Goal: Book appointment/travel/reservation

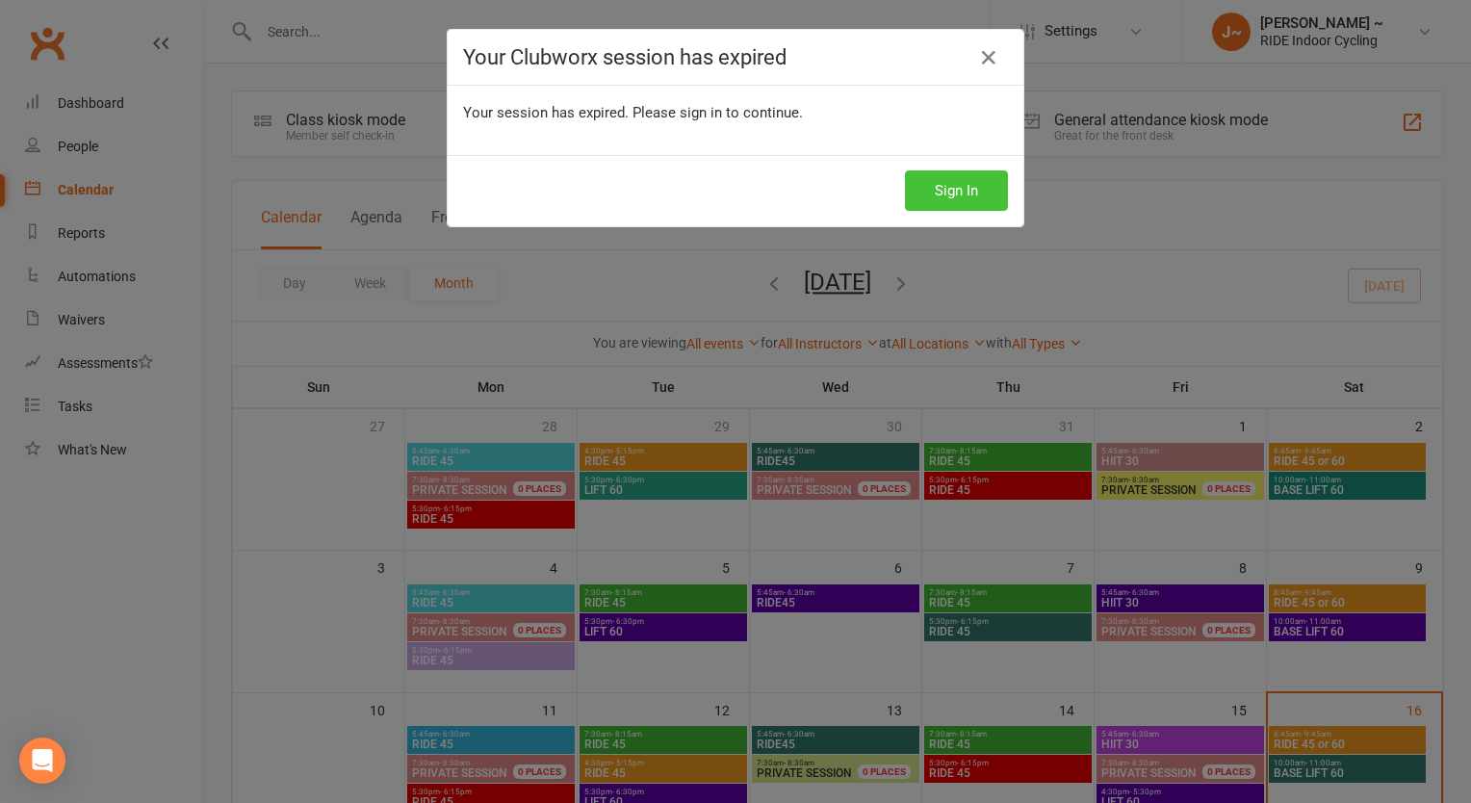
click at [951, 196] on button "Sign In" at bounding box center [956, 190] width 103 height 40
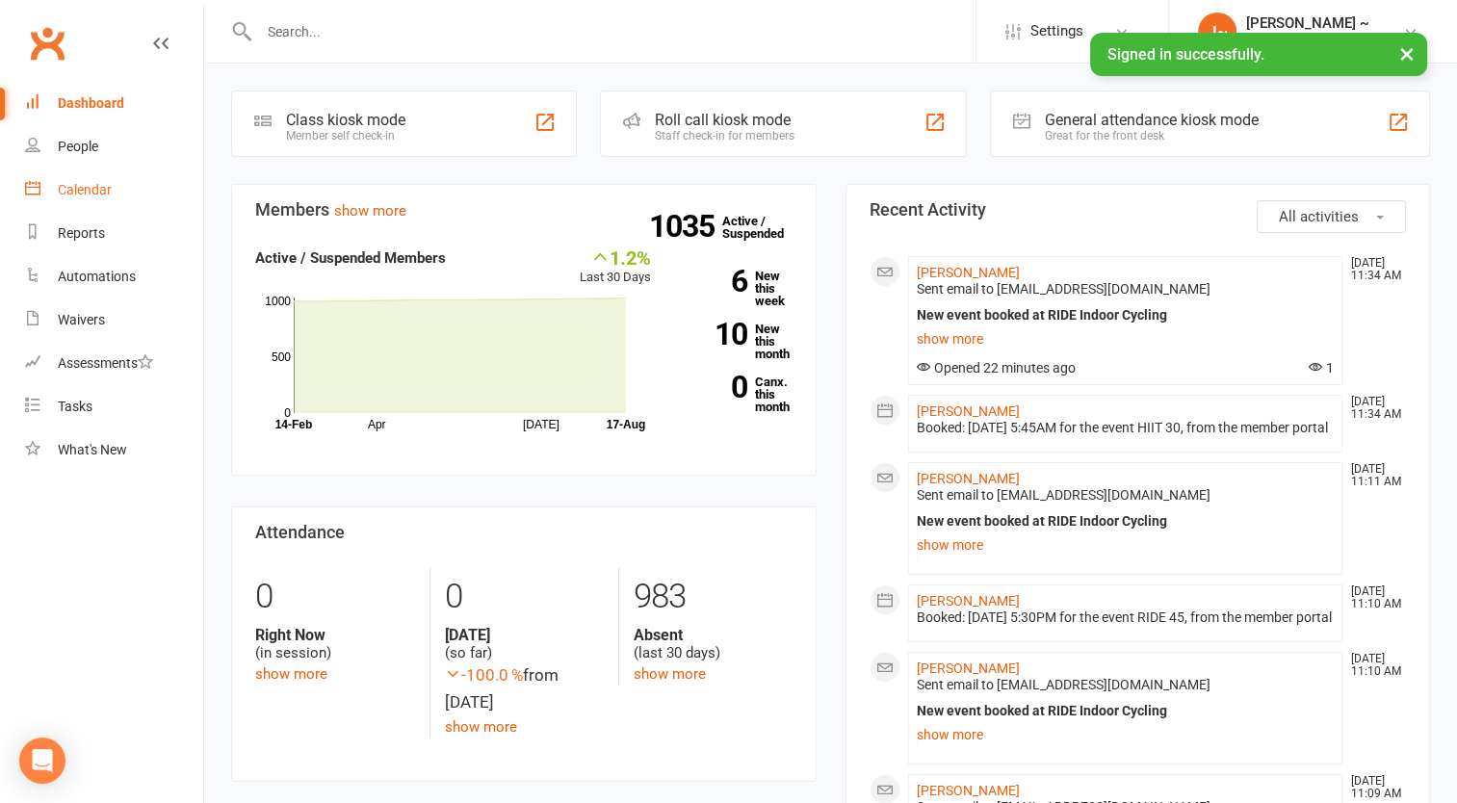
click at [89, 192] on div "Calendar" at bounding box center [85, 189] width 54 height 15
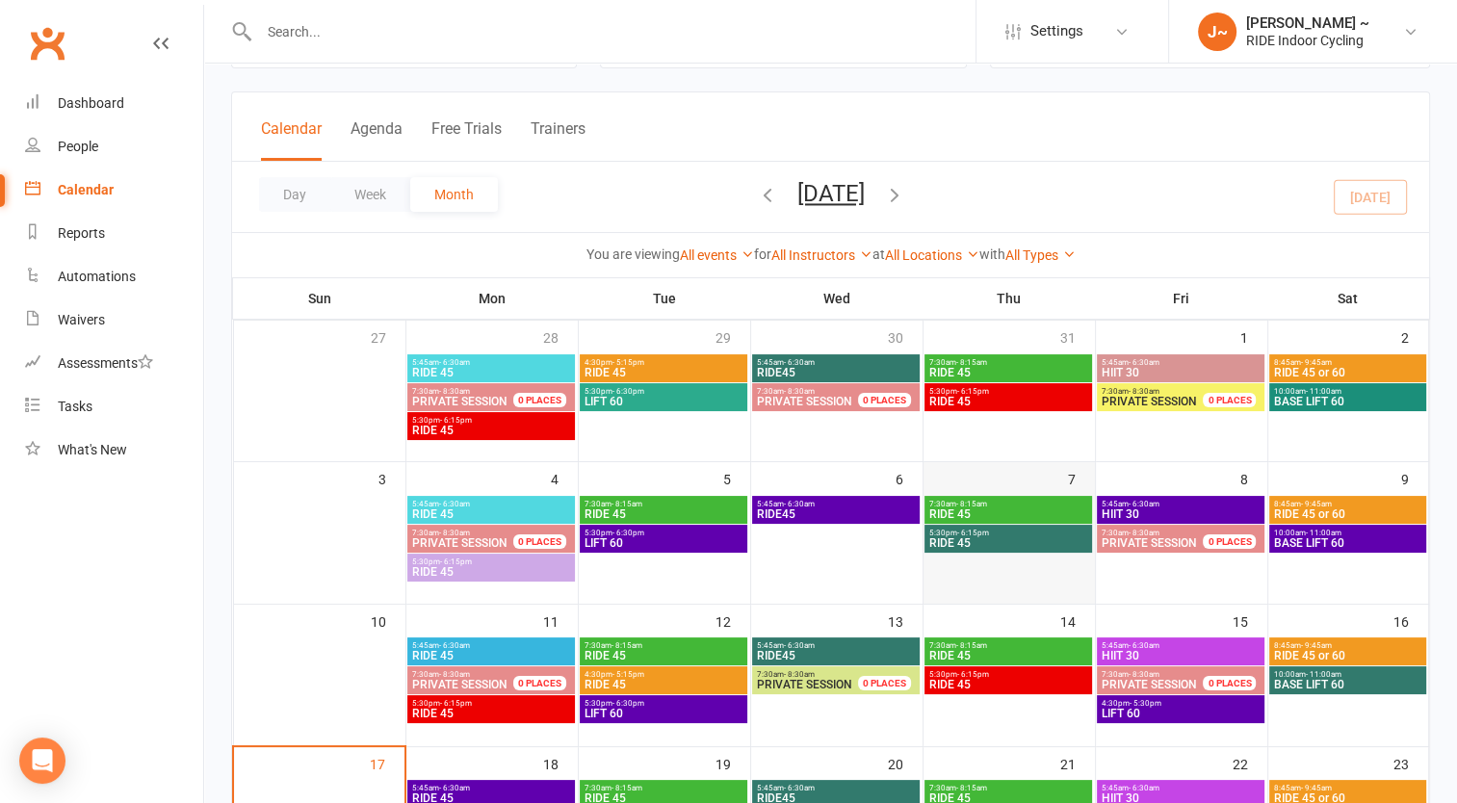
scroll to position [385, 0]
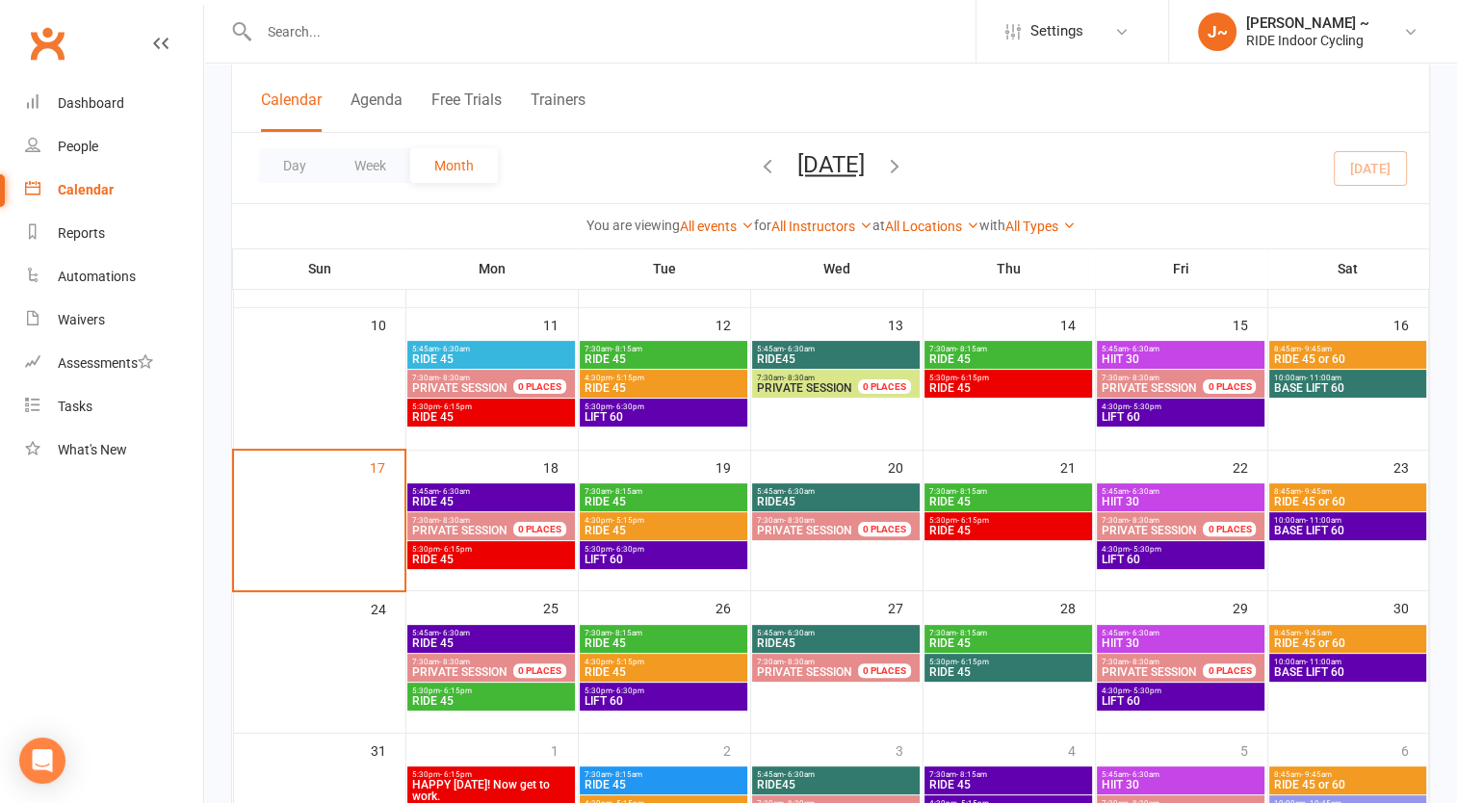
click at [424, 496] on span "RIDE 45" at bounding box center [491, 502] width 160 height 12
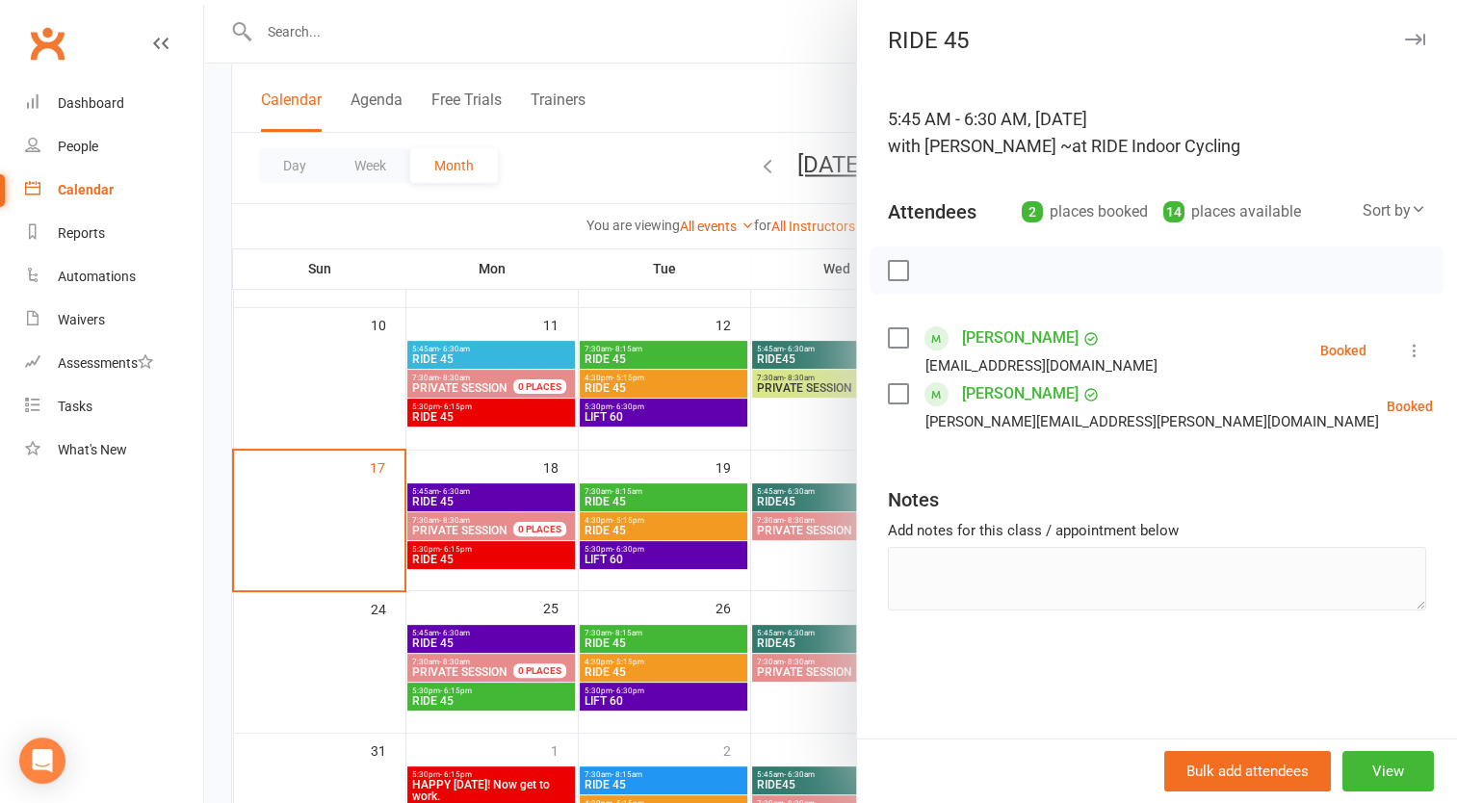
click at [424, 495] on div at bounding box center [830, 401] width 1253 height 803
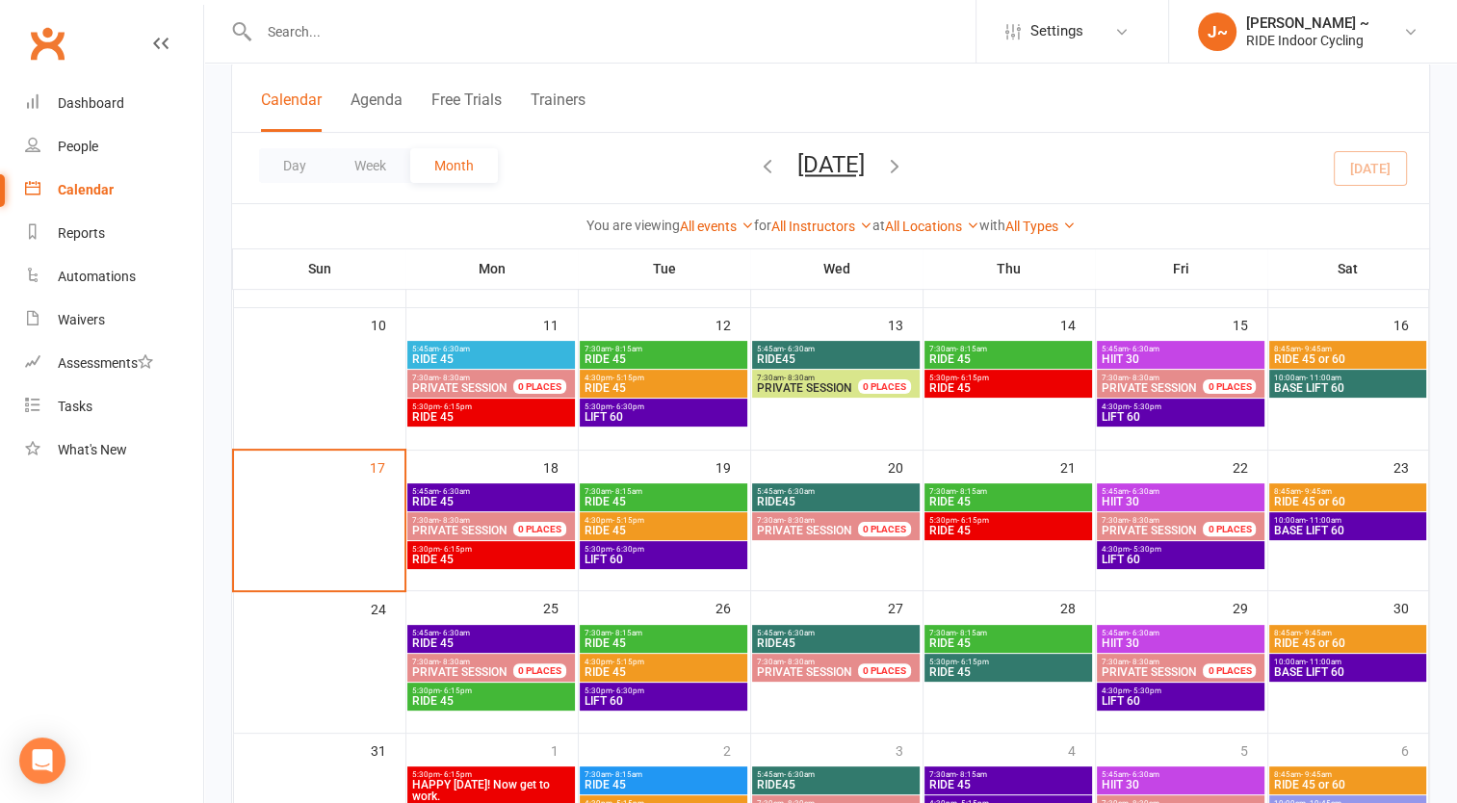
click at [602, 496] on span "RIDE 45" at bounding box center [664, 502] width 160 height 12
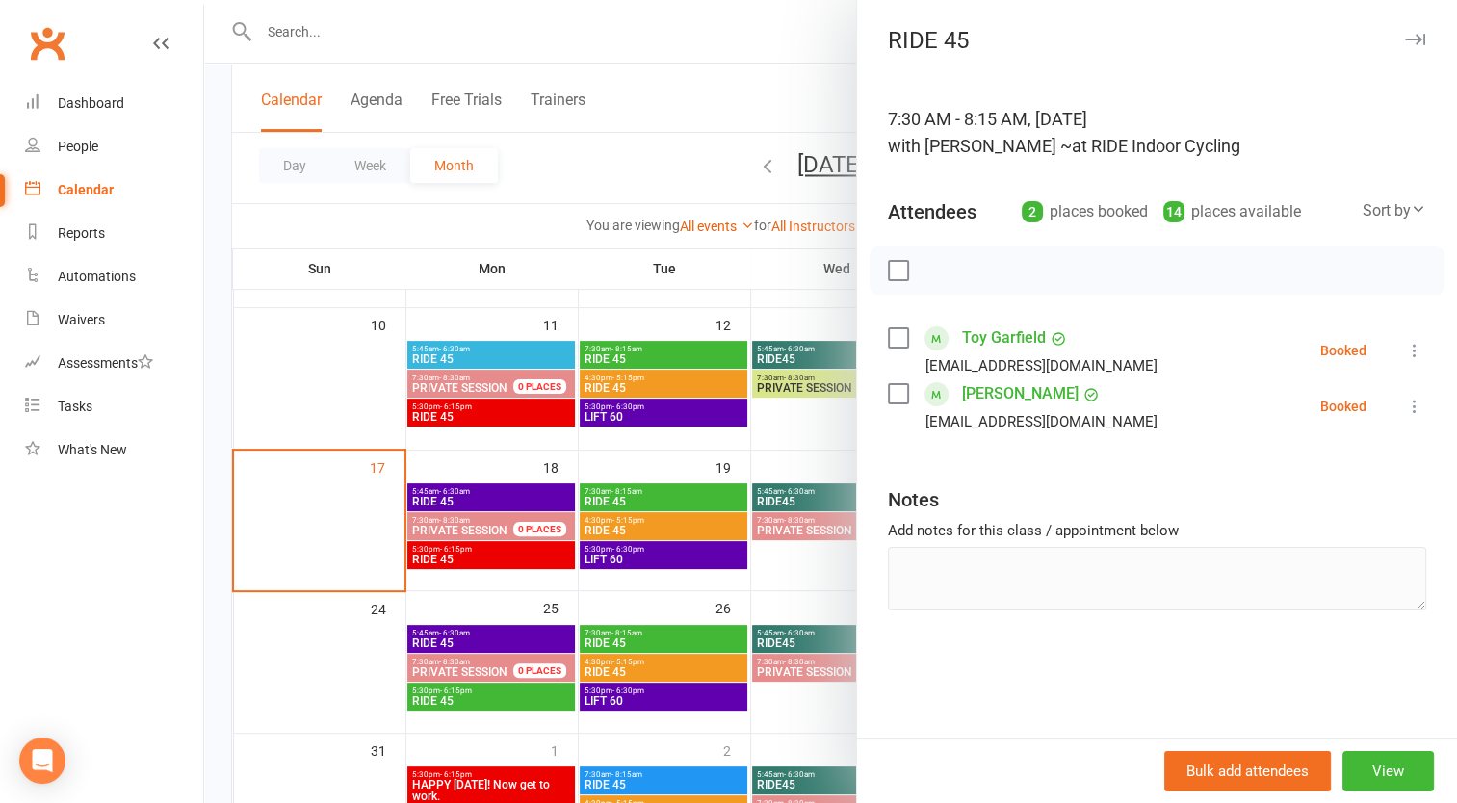
click at [602, 494] on div at bounding box center [830, 401] width 1253 height 803
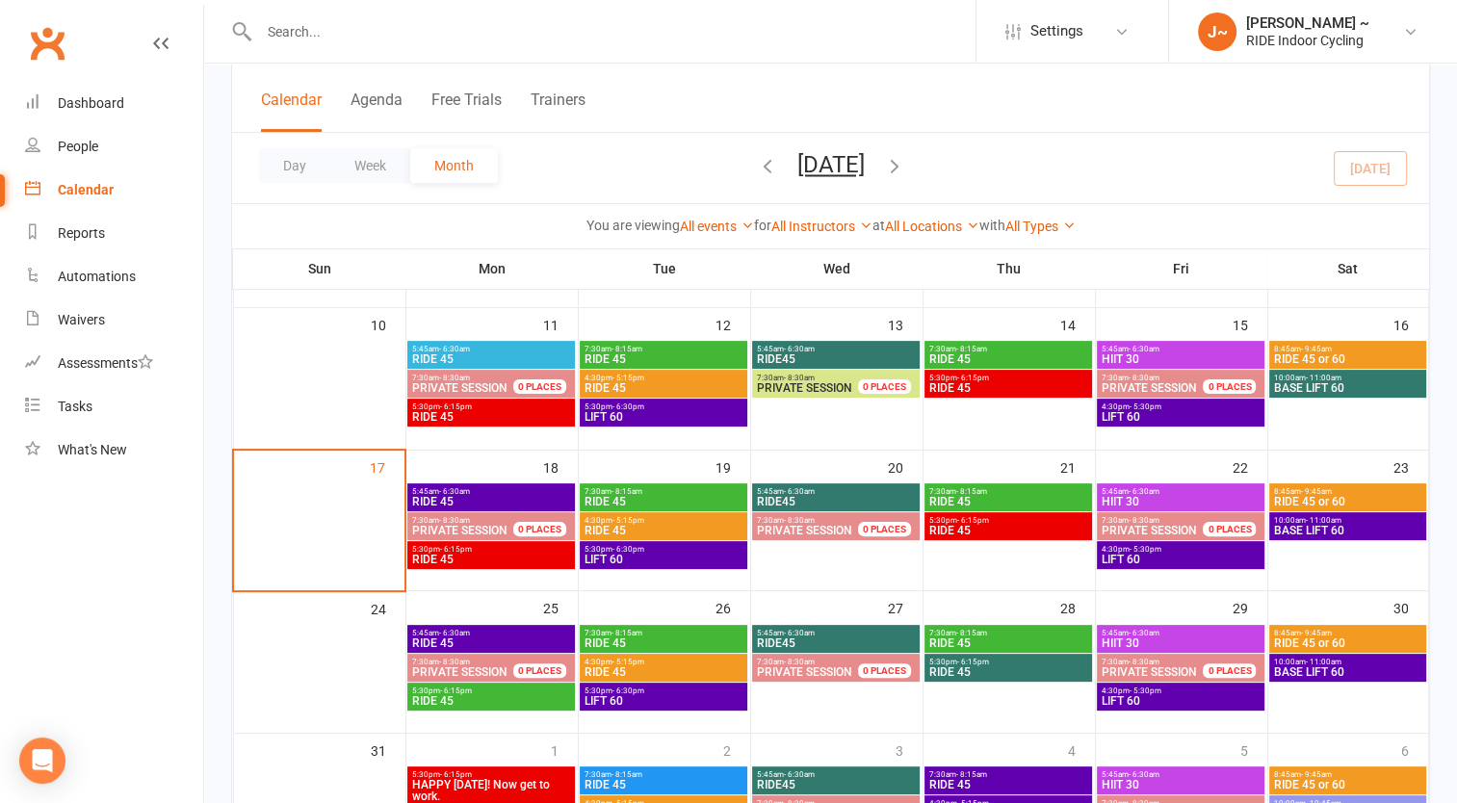
click at [932, 496] on span "RIDE 45" at bounding box center [1008, 502] width 160 height 12
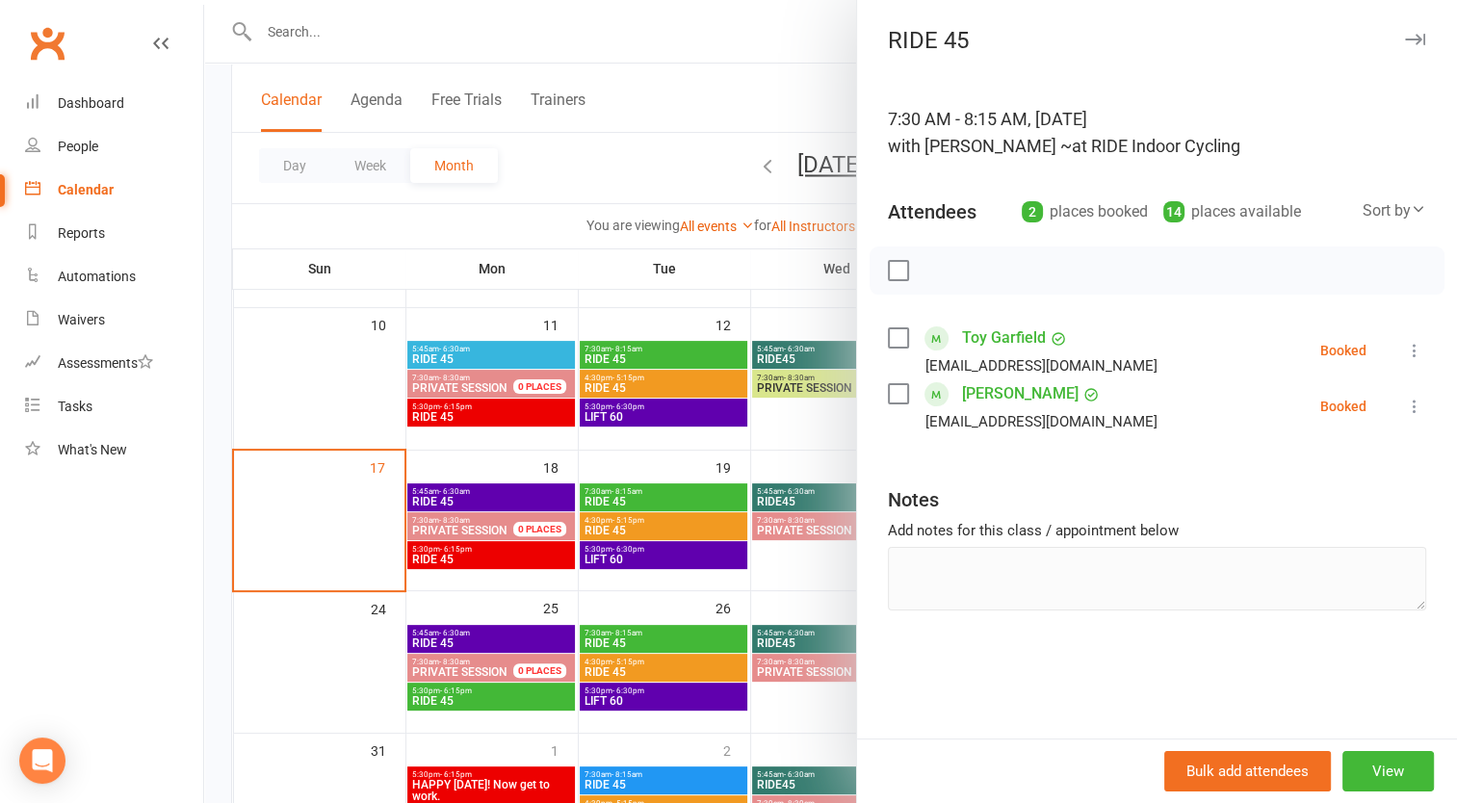
click at [590, 21] on div at bounding box center [830, 401] width 1253 height 803
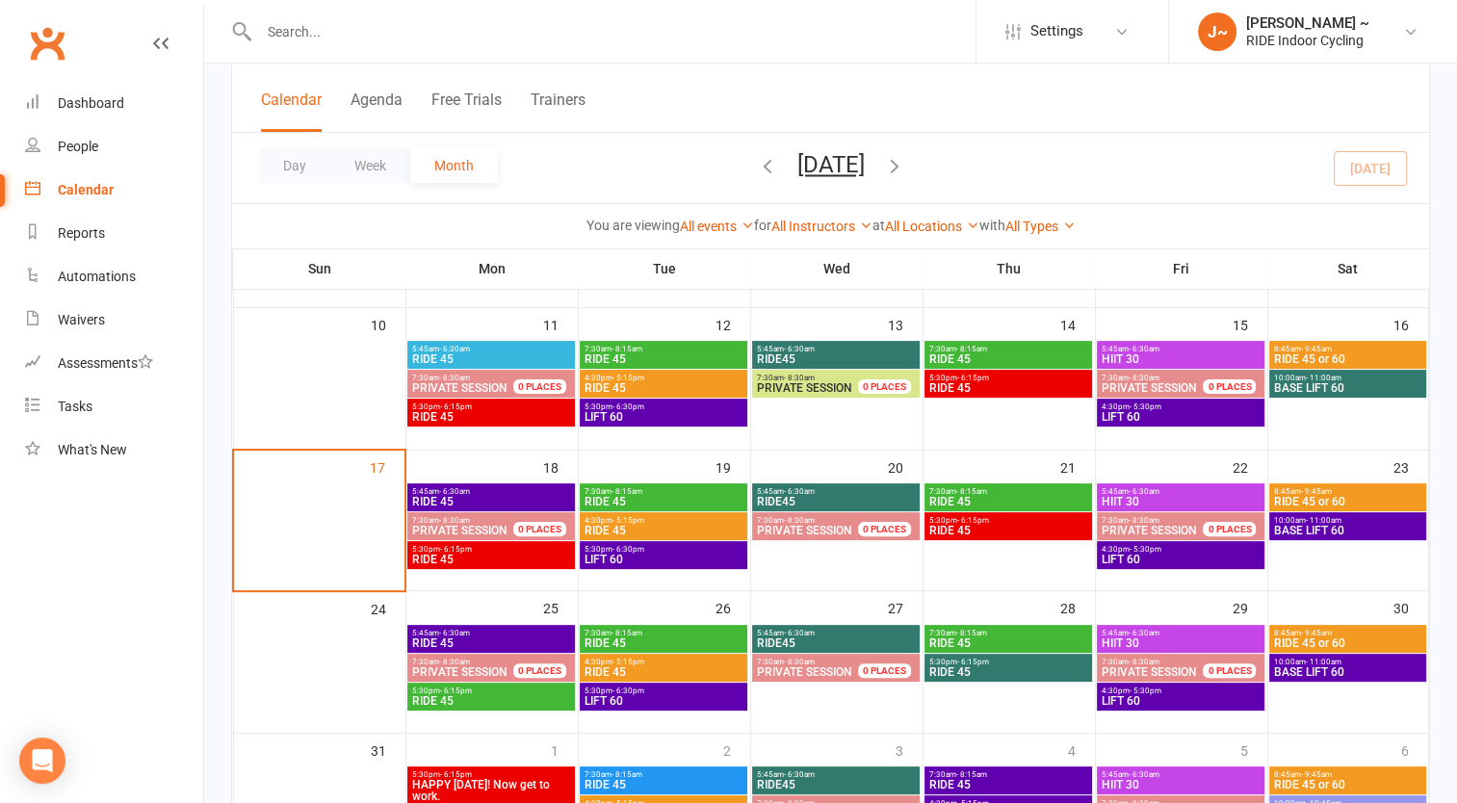
click at [1158, 348] on span "- 6:30am" at bounding box center [1144, 349] width 31 height 9
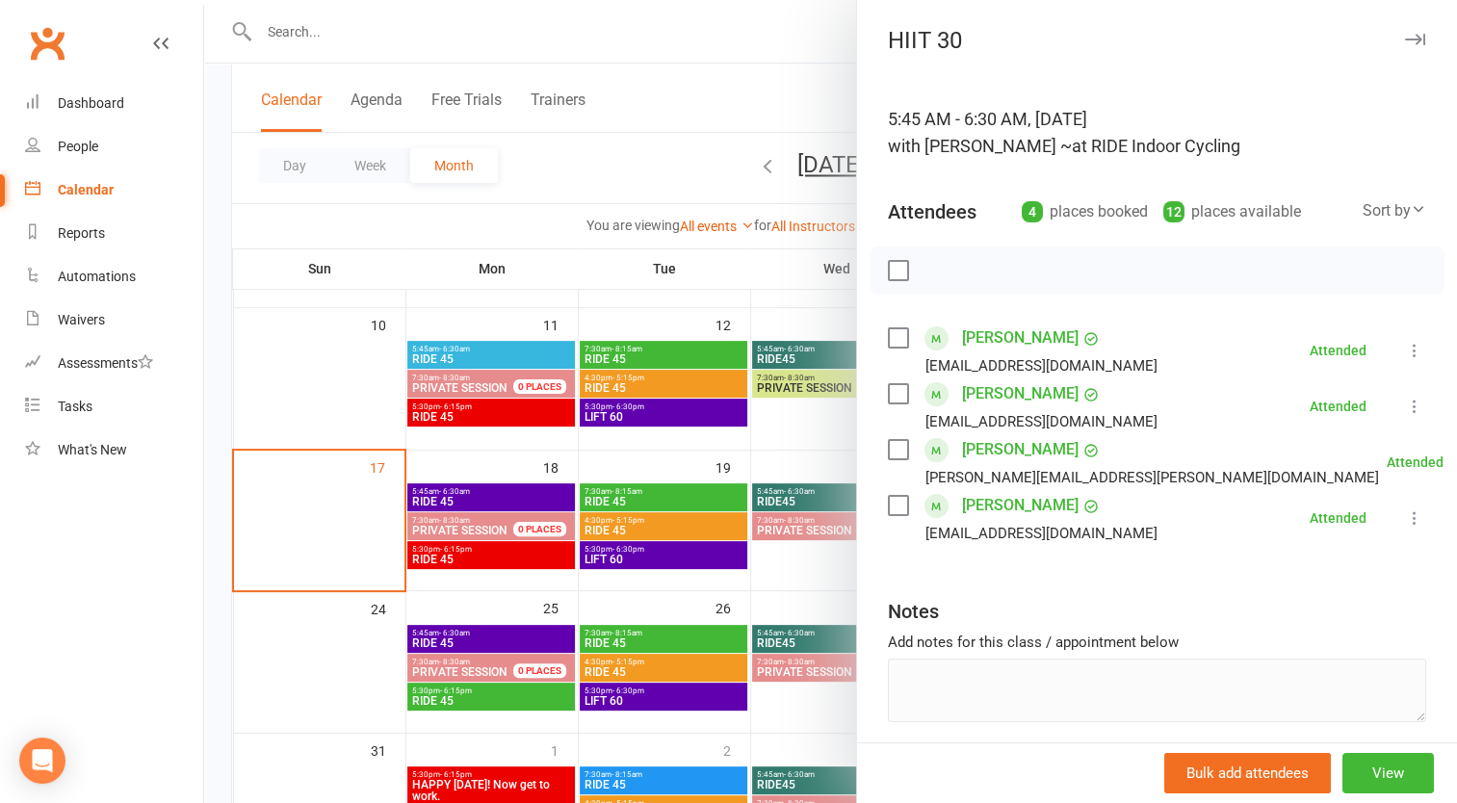
click at [713, 49] on div at bounding box center [830, 401] width 1253 height 803
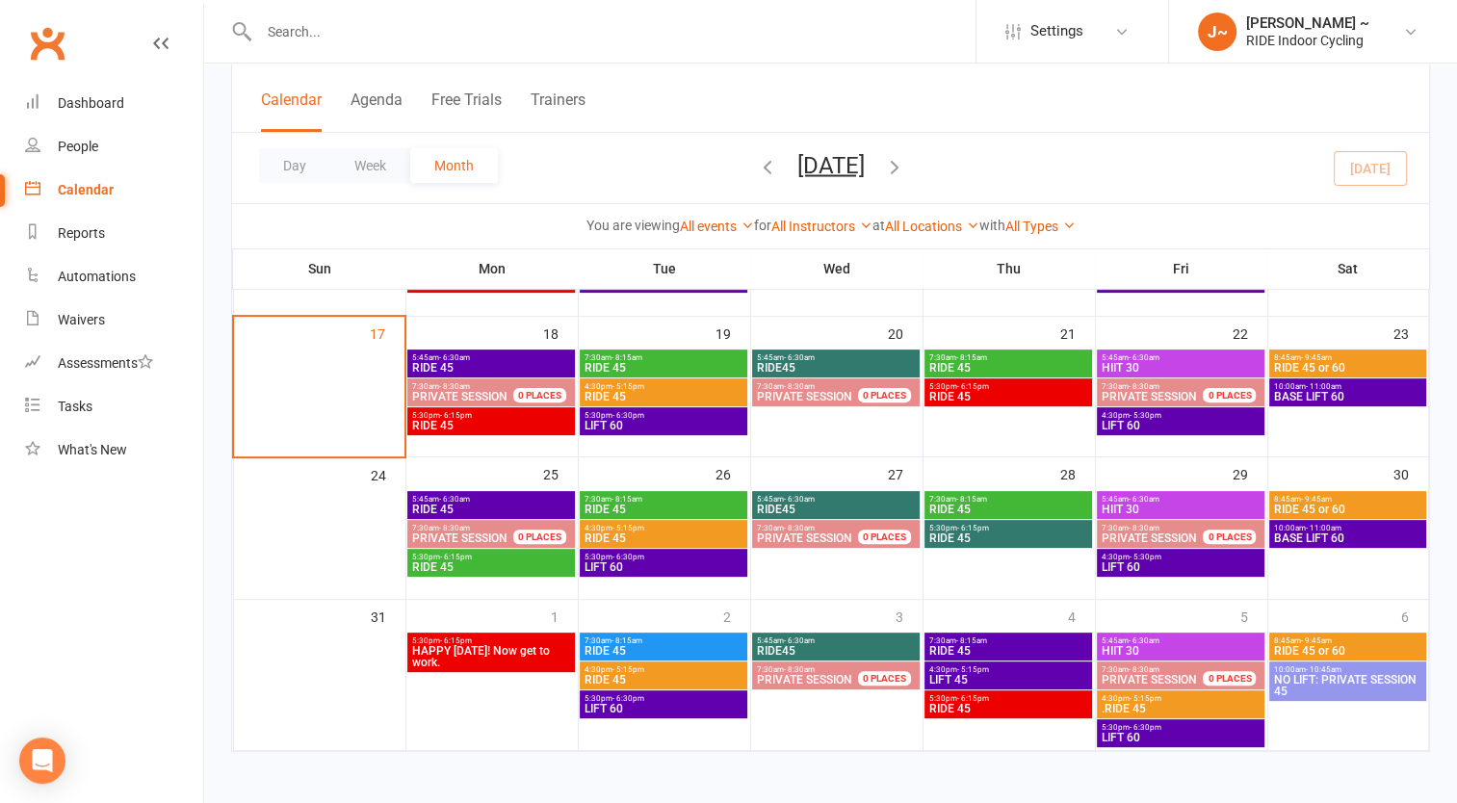
scroll to position [520, 0]
